Goal: Transaction & Acquisition: Obtain resource

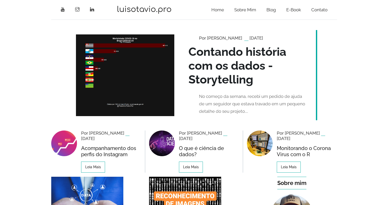
scroll to position [2, 0]
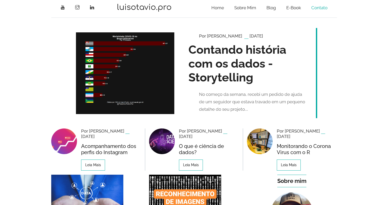
click at [317, 7] on link "Contato" at bounding box center [319, 7] width 27 height 15
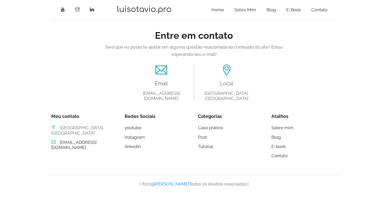
click at [211, 125] on link "Caso prático" at bounding box center [210, 127] width 25 height 5
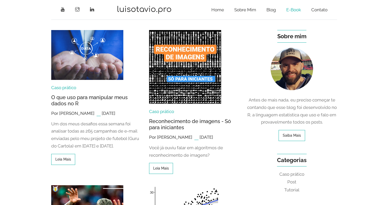
click at [288, 12] on link "E-book" at bounding box center [293, 9] width 25 height 15
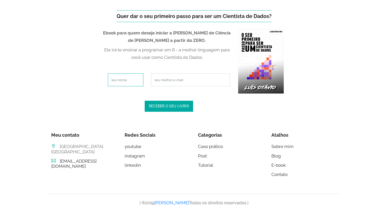
click at [132, 82] on input "text" at bounding box center [126, 80] width 36 height 13
type input "Dani"
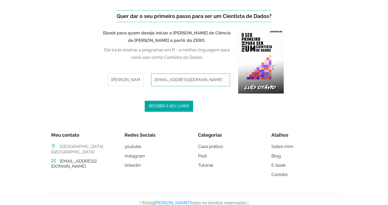
type input "danibaum8@gmail.com"
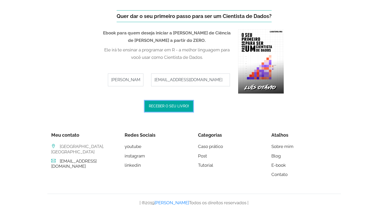
click at [174, 106] on button "RECEBER O SEU LIVRO!" at bounding box center [169, 106] width 48 height 11
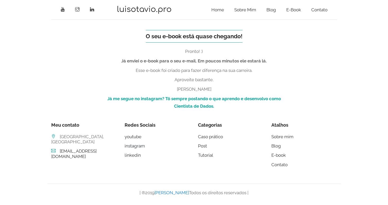
click at [135, 145] on link "instagram" at bounding box center [135, 146] width 20 height 5
click at [192, 106] on strong "Já me segue no instagram? Tô sempre postando o que aprendo e desenvolvo como Ci…" at bounding box center [193, 102] width 173 height 13
